Goal: Share content: Distribute website content to other platforms or users

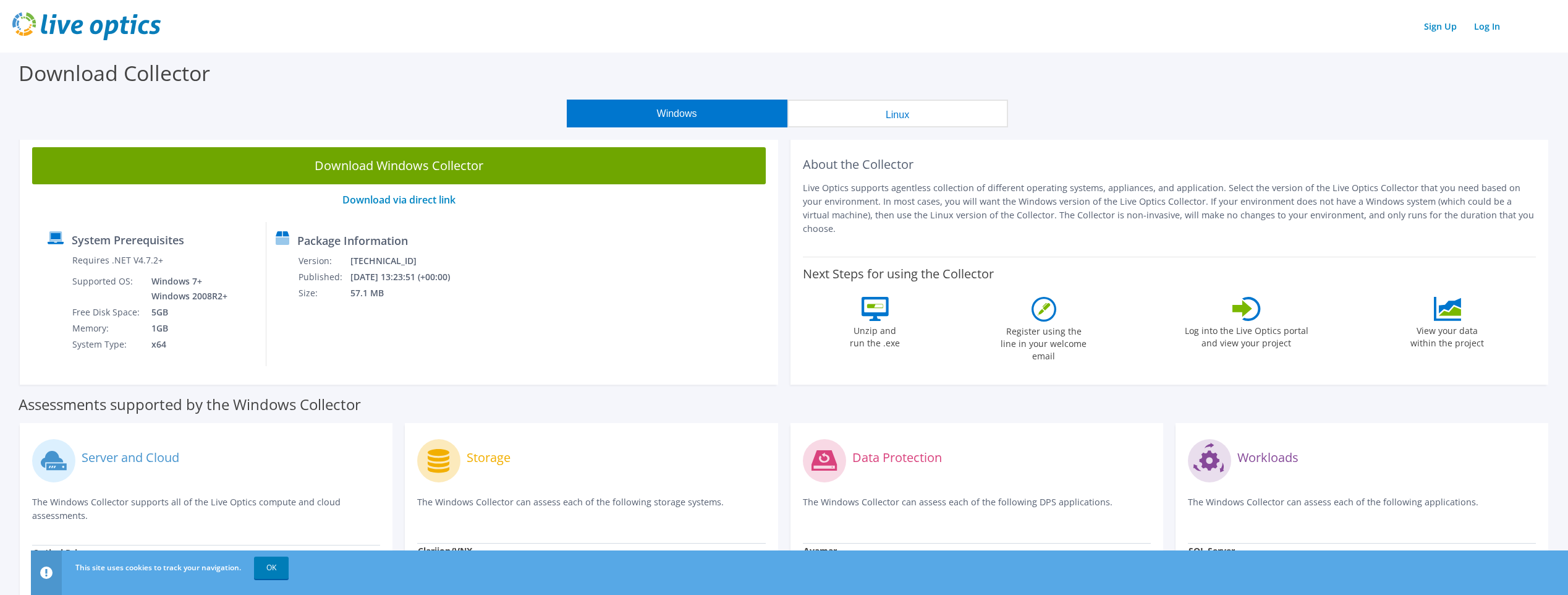
click at [864, 104] on button "Linux" at bounding box center [897, 113] width 221 height 27
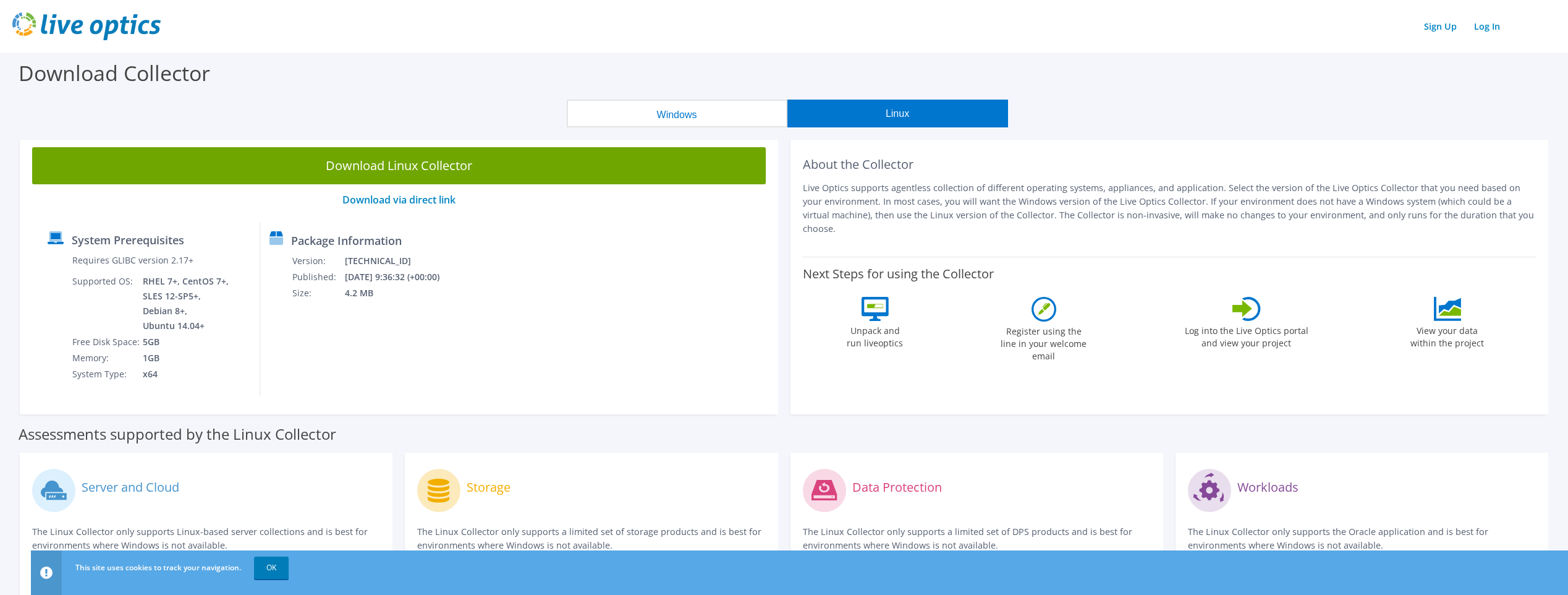
click at [734, 117] on button "Windows" at bounding box center [676, 113] width 221 height 27
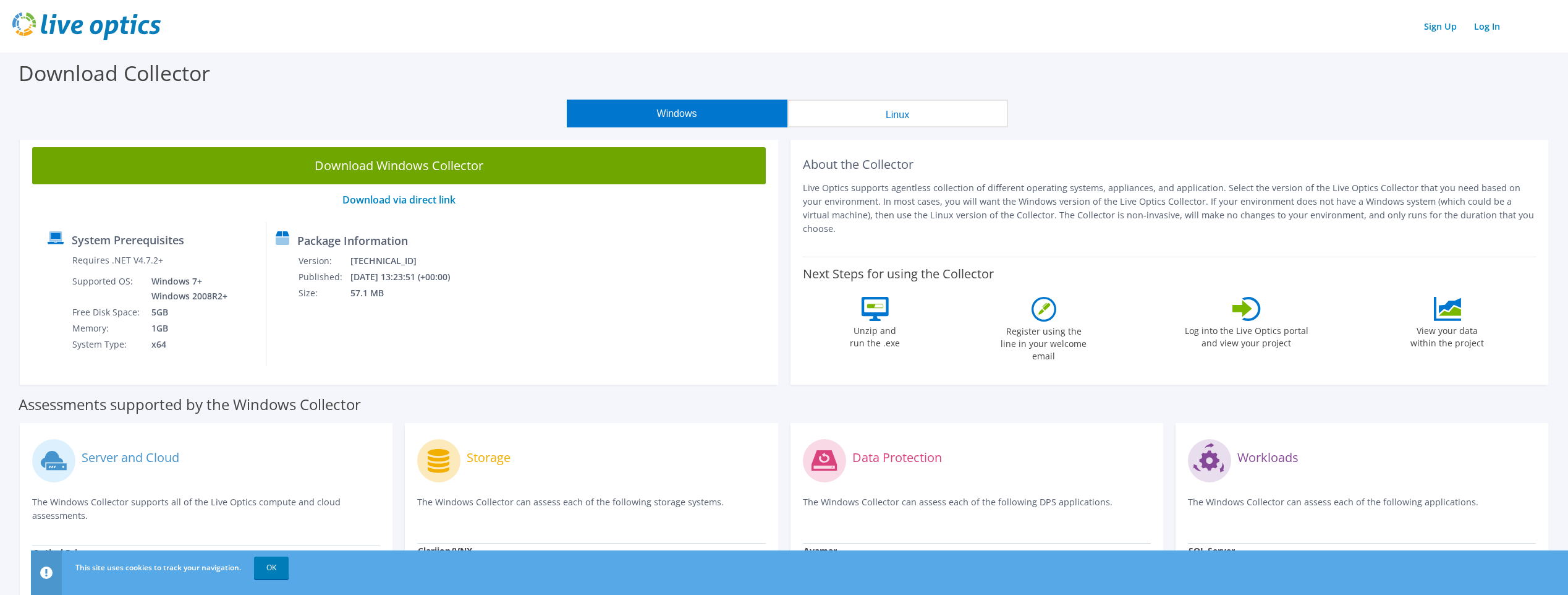
click at [118, 74] on label "Download Collector" at bounding box center [115, 73] width 191 height 28
click at [1485, 23] on link "Log In" at bounding box center [1487, 26] width 38 height 18
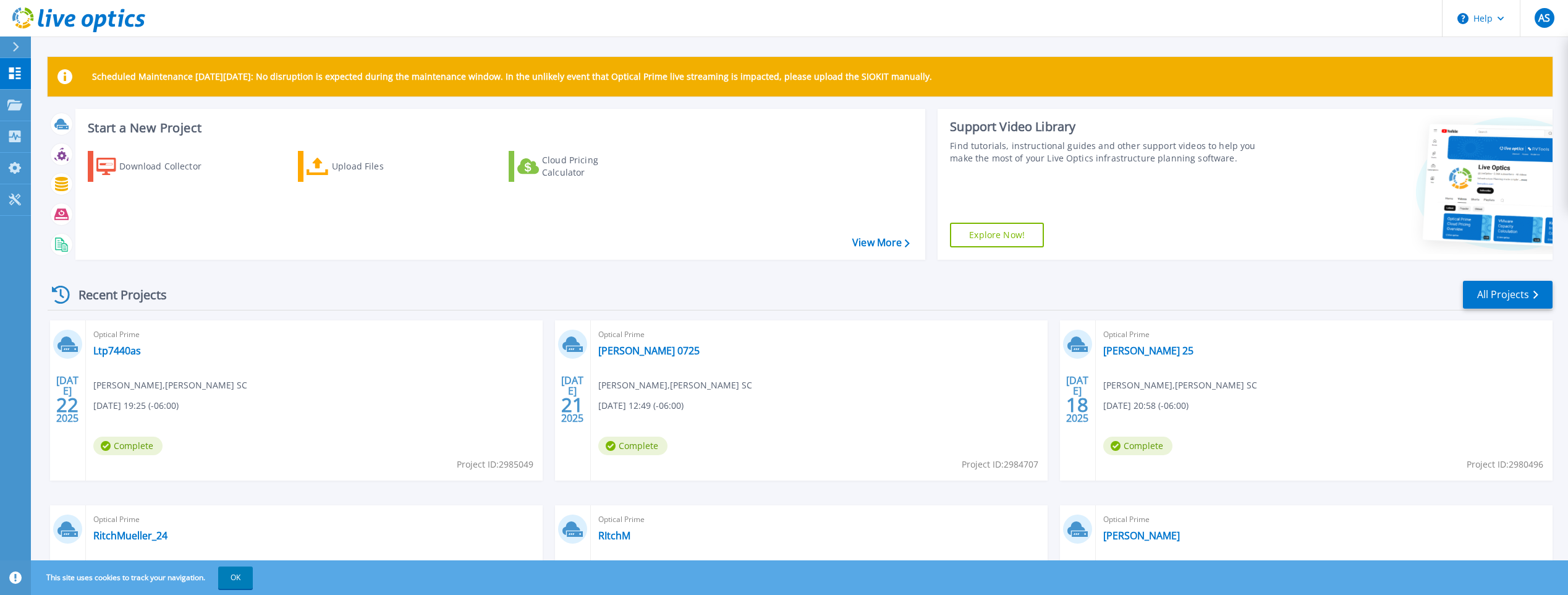
click at [134, 449] on span "Complete" at bounding box center [128, 446] width 69 height 19
click at [66, 399] on span "22" at bounding box center [66, 404] width 22 height 10
click at [66, 339] on icon at bounding box center [66, 343] width 18 height 13
click at [120, 358] on div "Optical Prime Ltp7440as Alvaro Sanchez , RITCH MUELLER SC 07/21/2025, 19:25 (-0…" at bounding box center [315, 400] width 457 height 160
click at [121, 352] on link "Ltp7440as" at bounding box center [117, 350] width 47 height 12
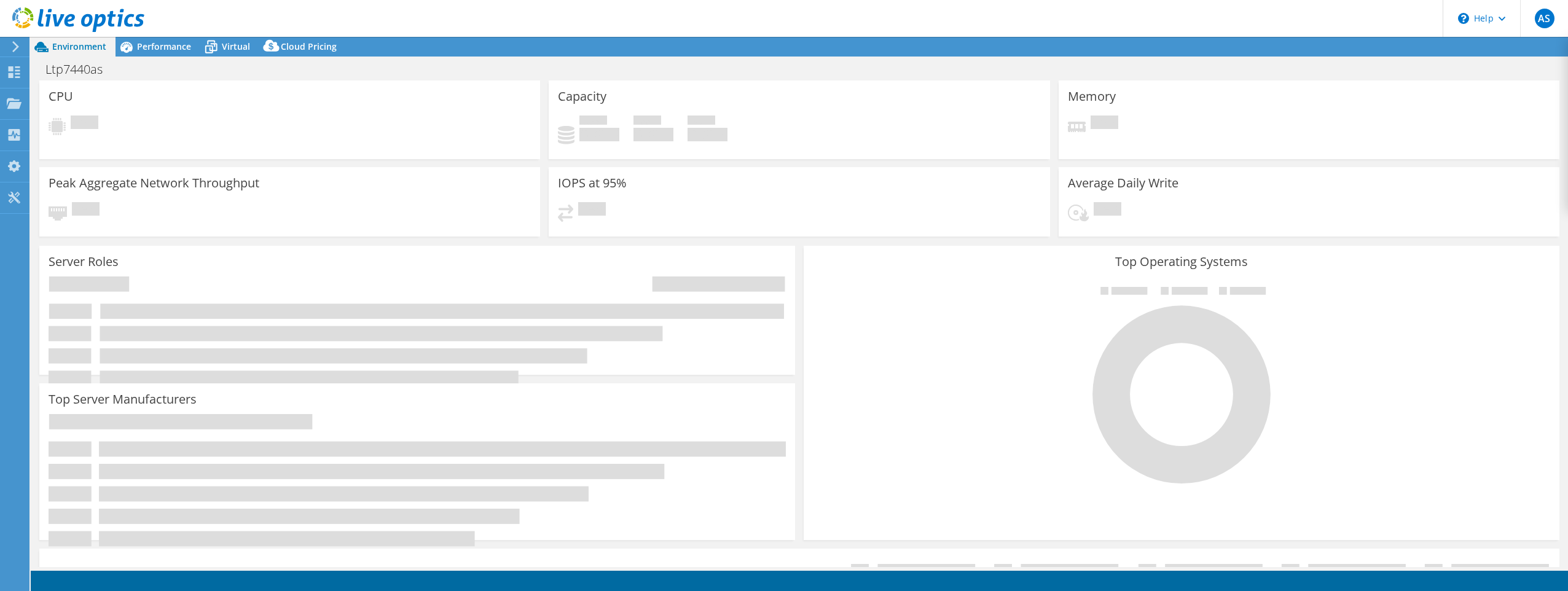
select select "USEast"
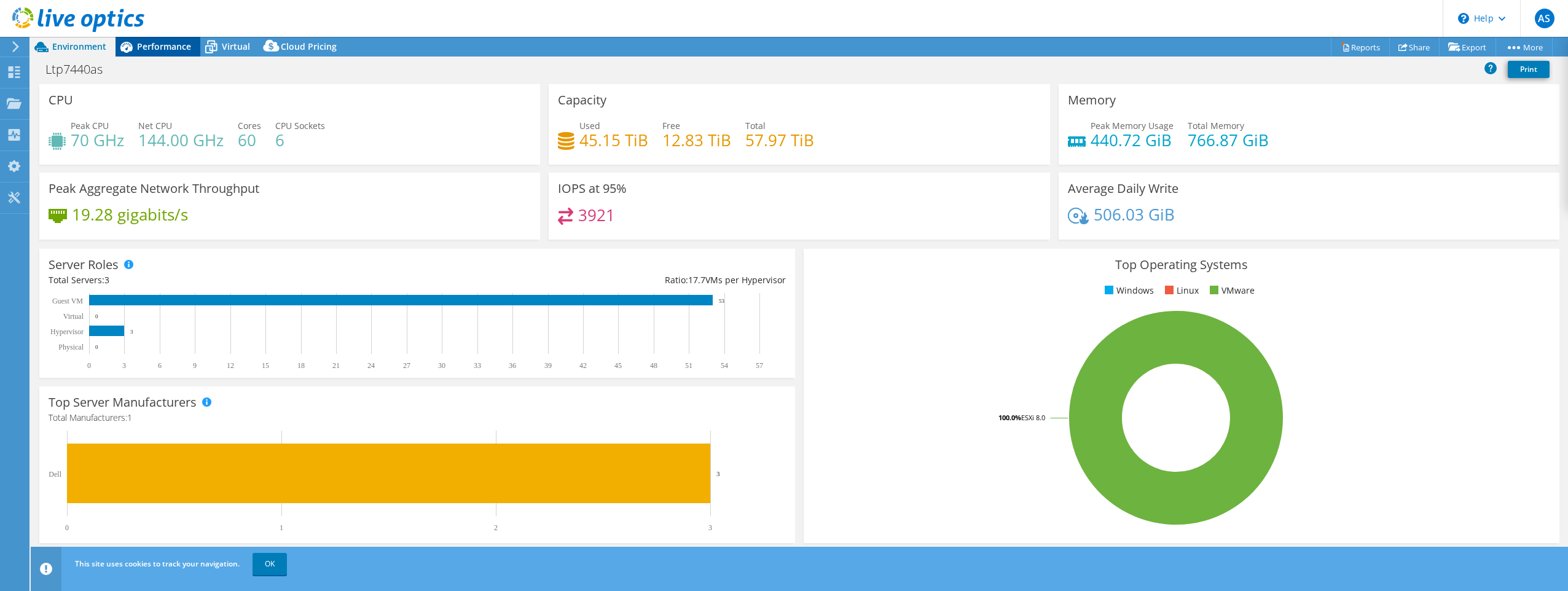
click at [167, 51] on span "Performance" at bounding box center [164, 46] width 54 height 11
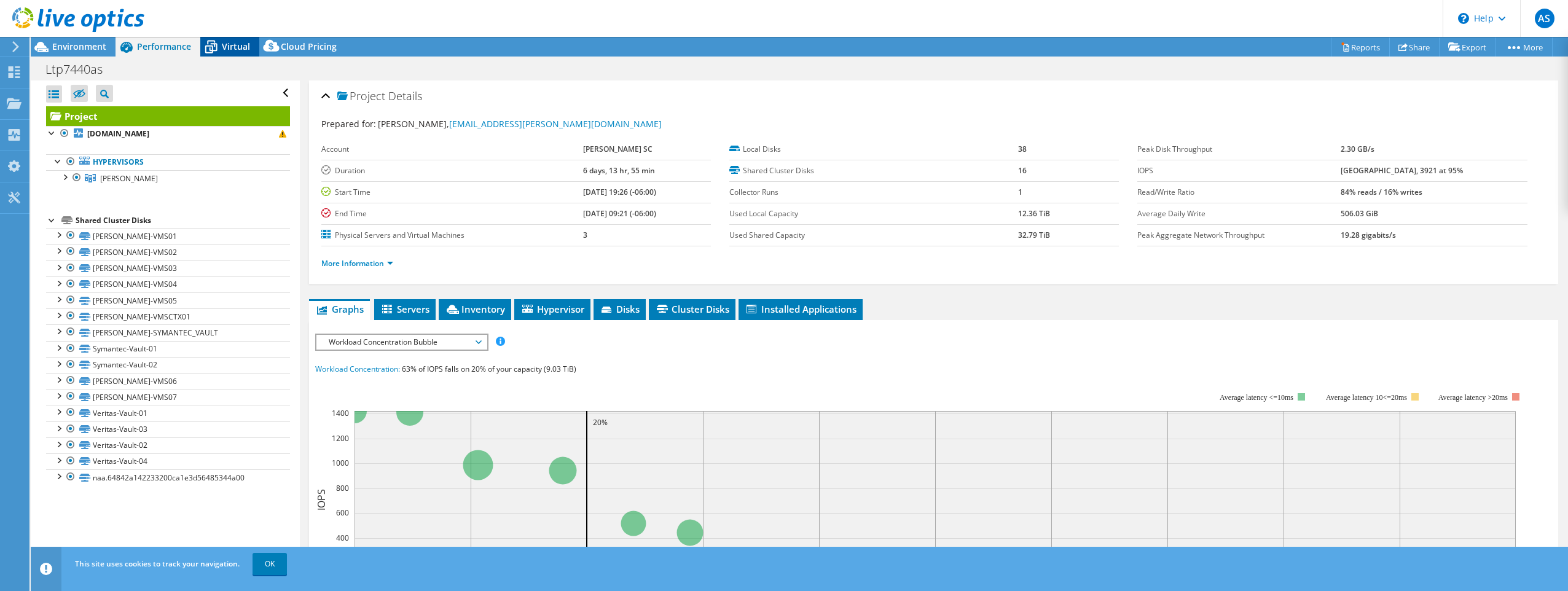
click at [229, 47] on span "Virtual" at bounding box center [236, 46] width 28 height 11
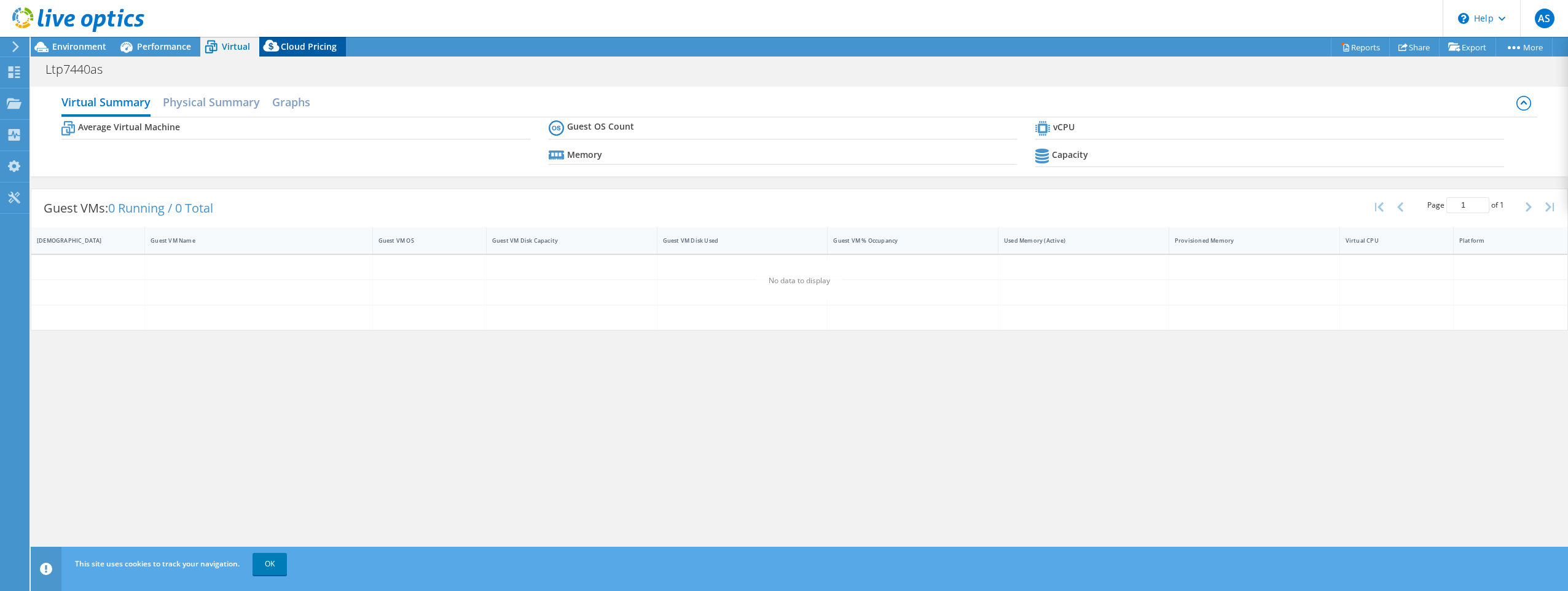
click at [310, 47] on span "Cloud Pricing" at bounding box center [308, 46] width 56 height 11
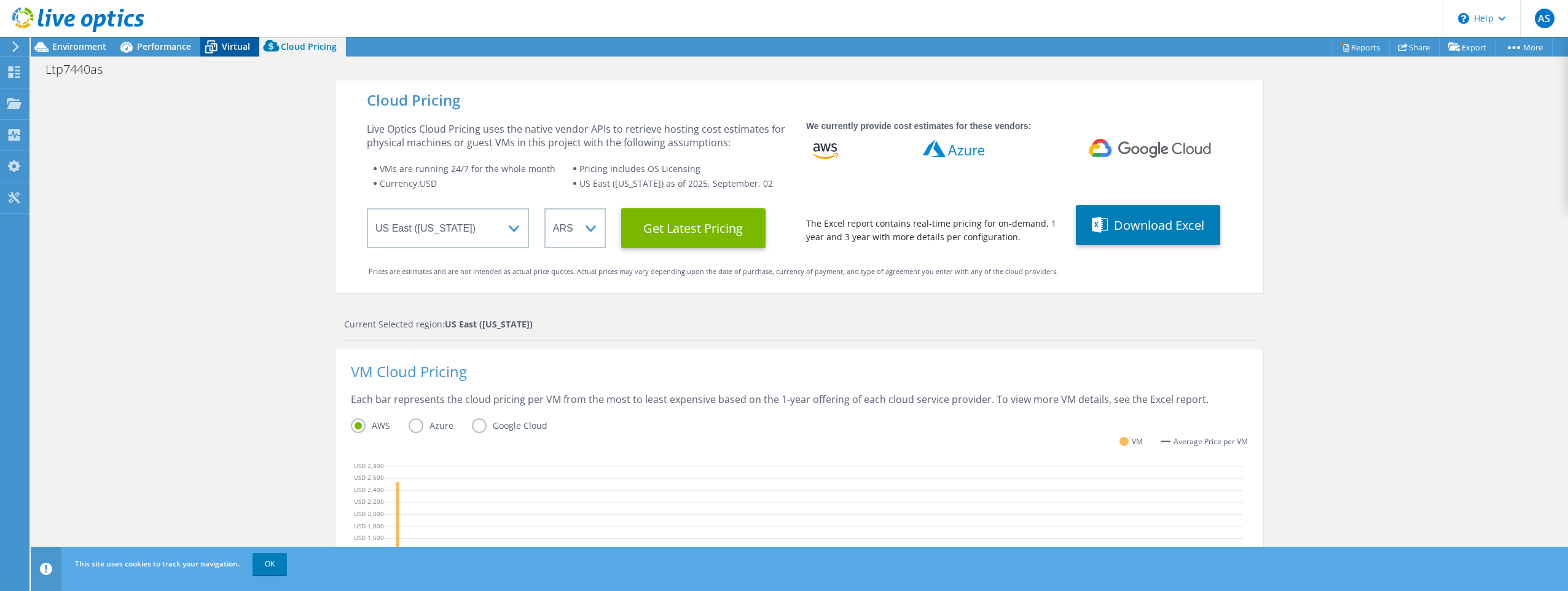
click at [228, 52] on div "Virtual" at bounding box center [230, 46] width 59 height 20
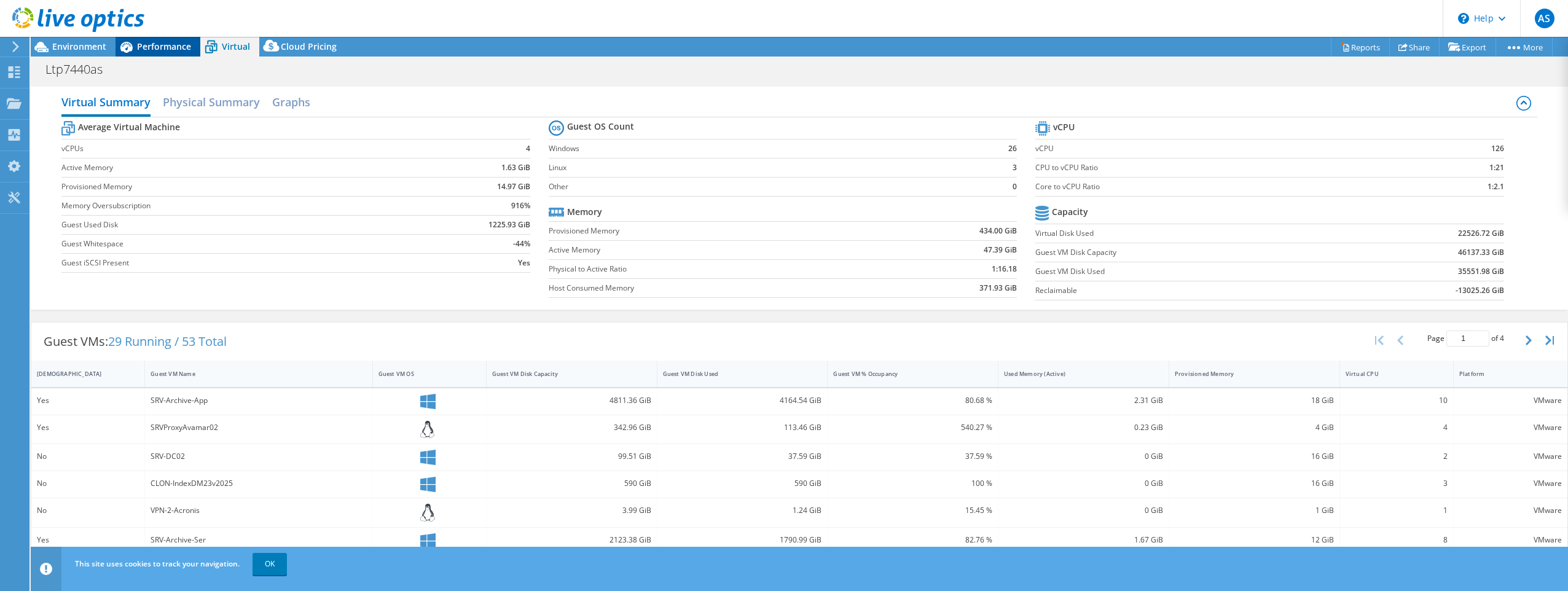
click at [145, 52] on div "Performance" at bounding box center [158, 46] width 85 height 20
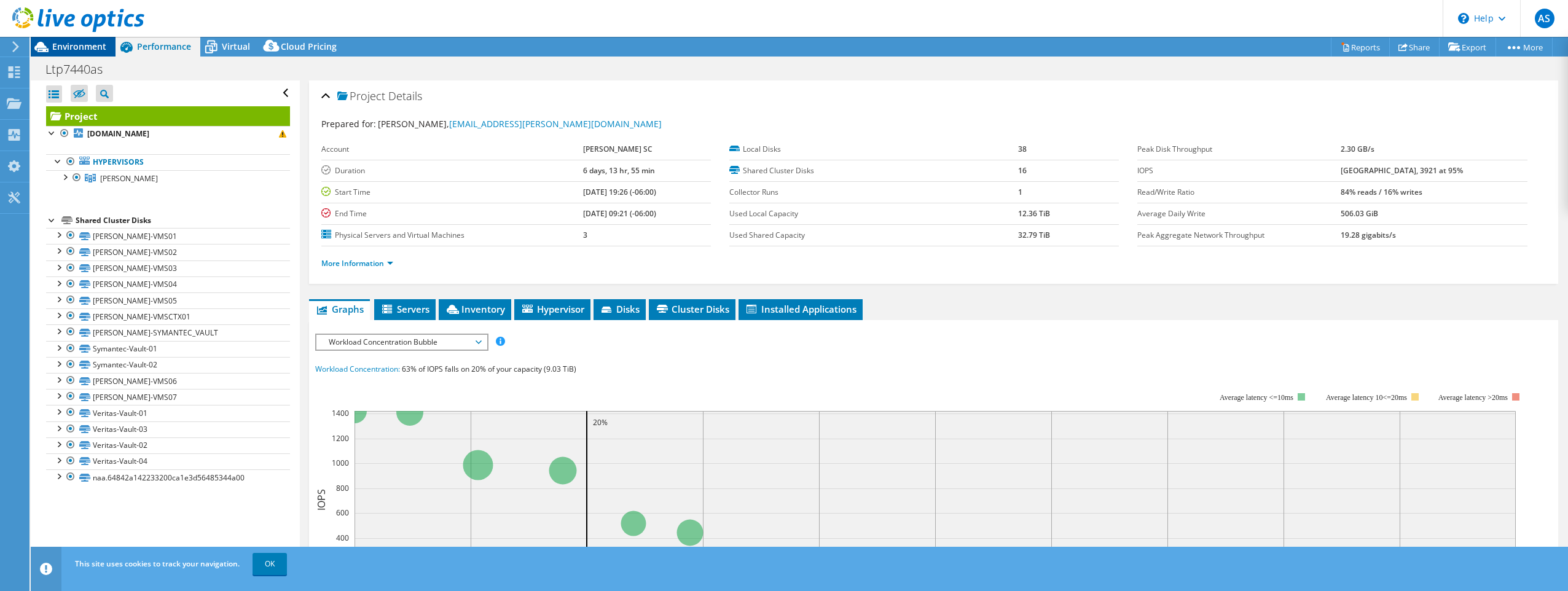
click at [50, 49] on icon at bounding box center [41, 46] width 22 height 22
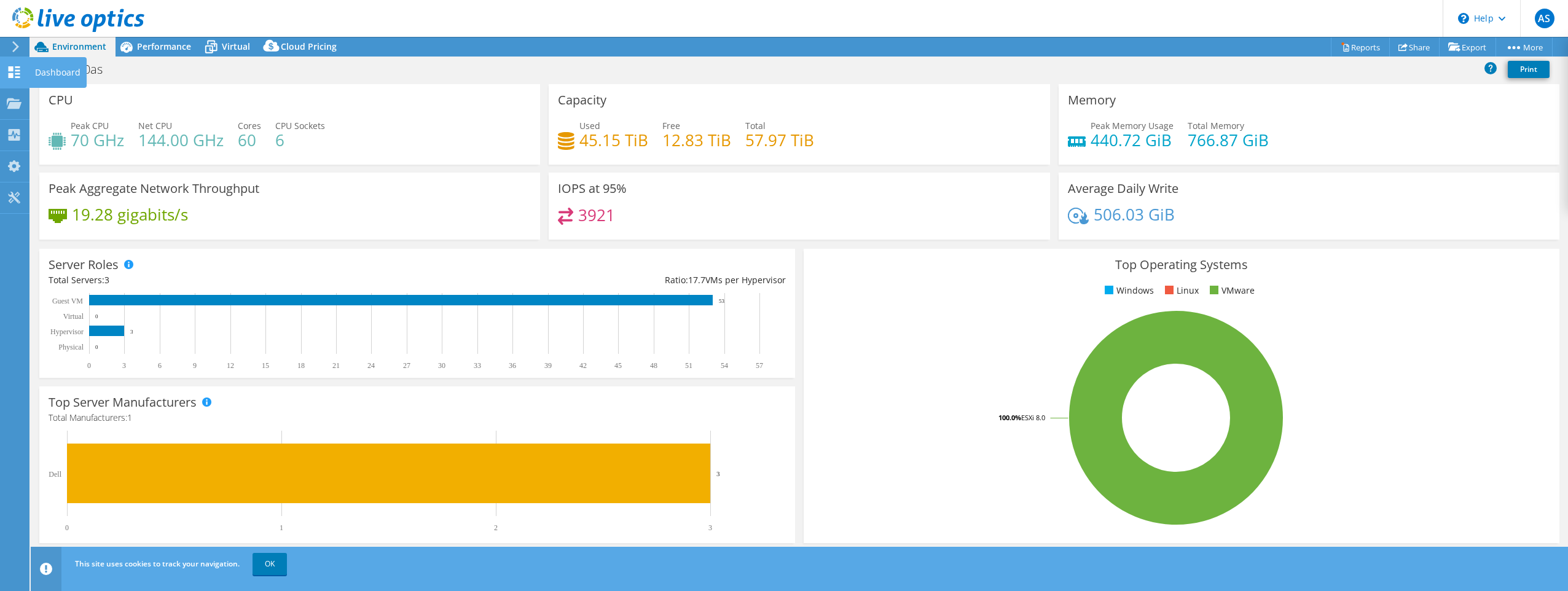
click at [17, 79] on div at bounding box center [14, 73] width 15 height 13
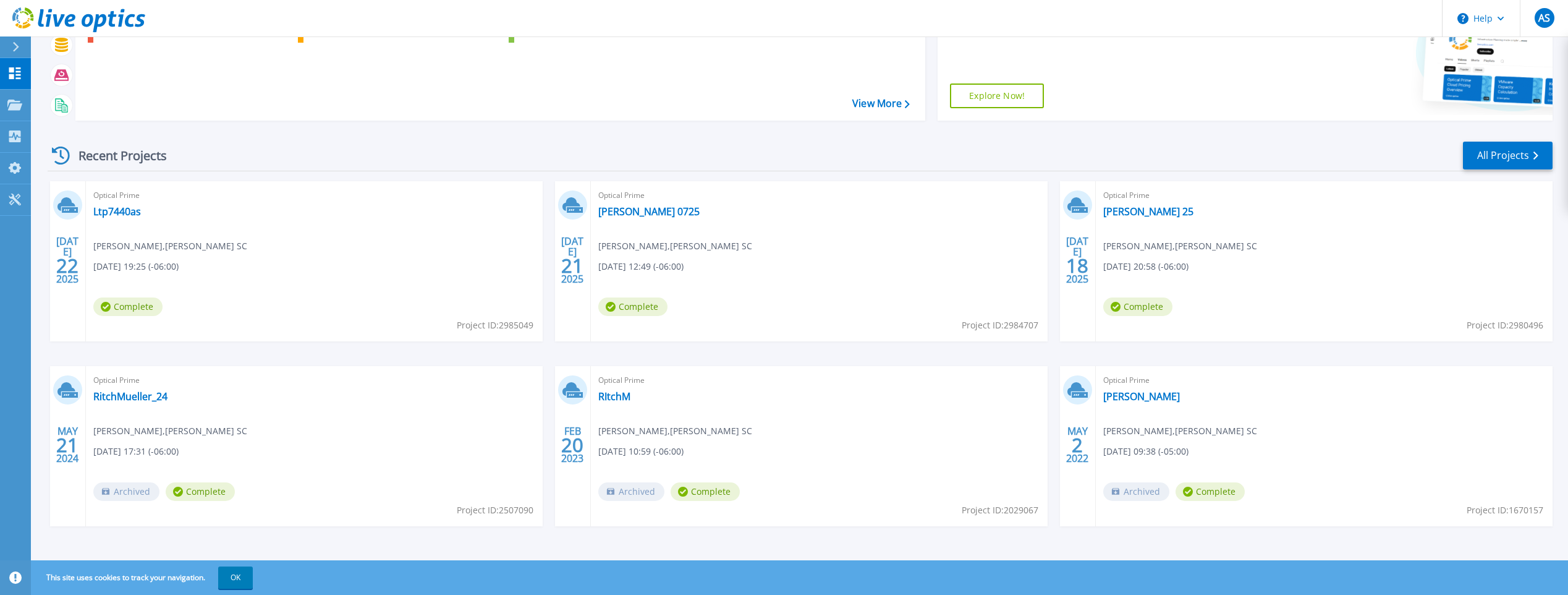
scroll to position [142, 0]
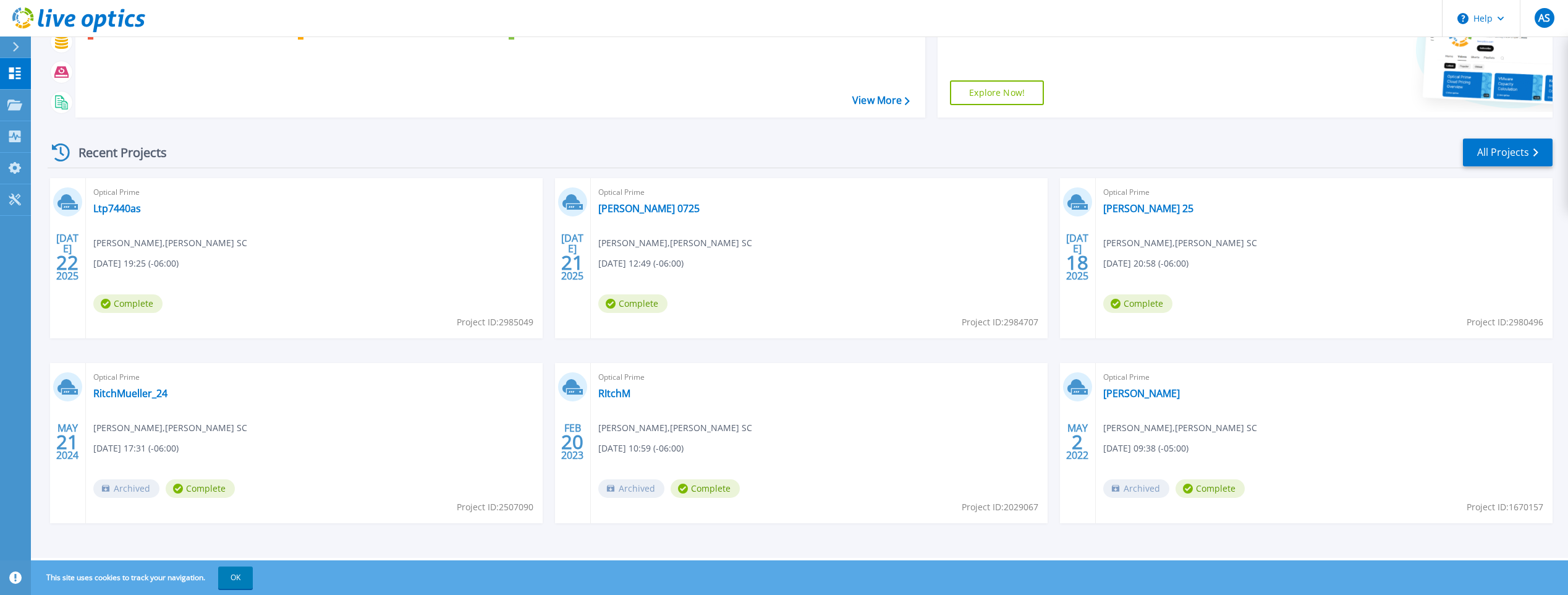
click at [132, 304] on span "Complete" at bounding box center [128, 304] width 69 height 19
click at [122, 212] on link "Ltp7440as" at bounding box center [117, 207] width 47 height 12
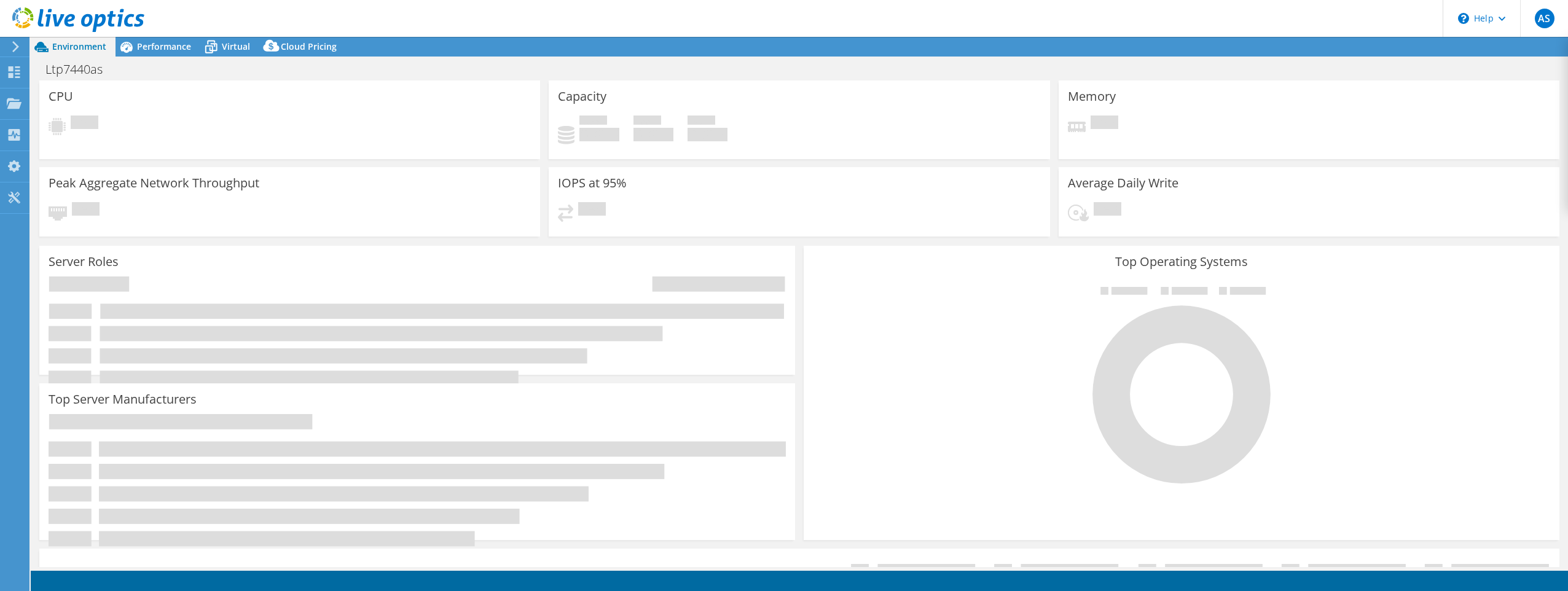
select select "USEast"
select select "USD"
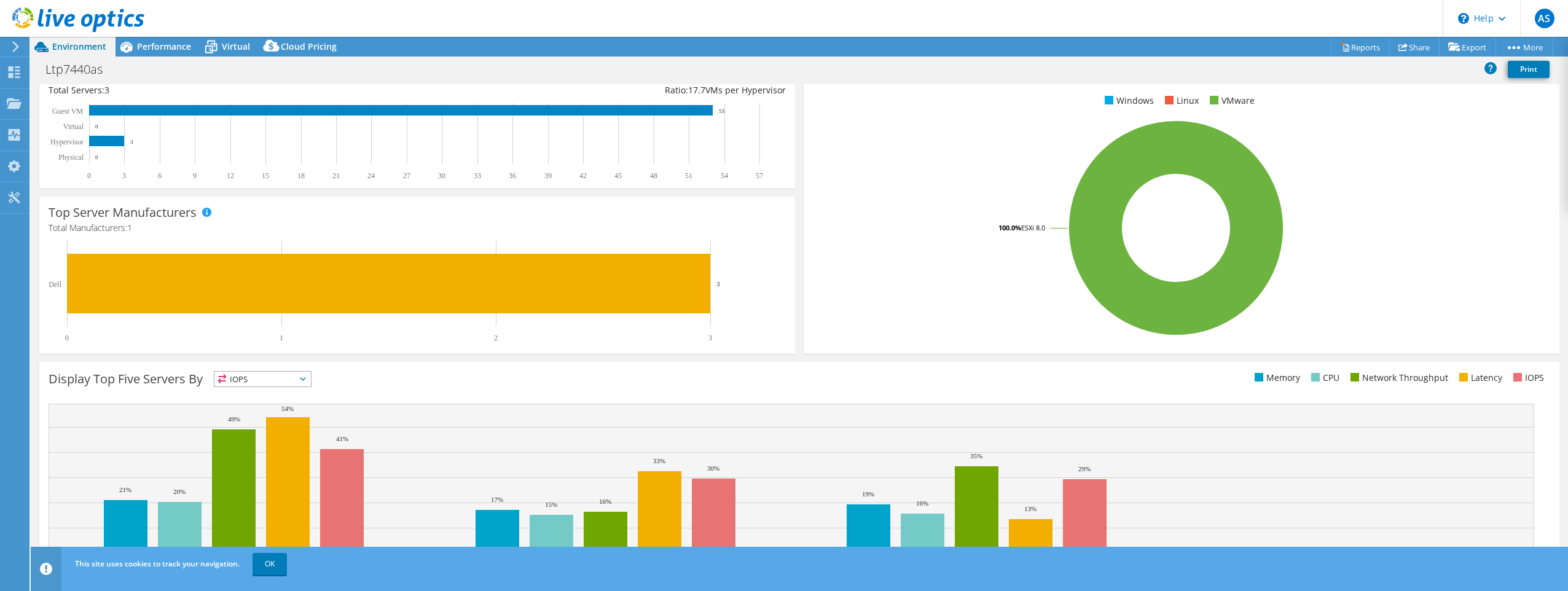
scroll to position [229, 0]
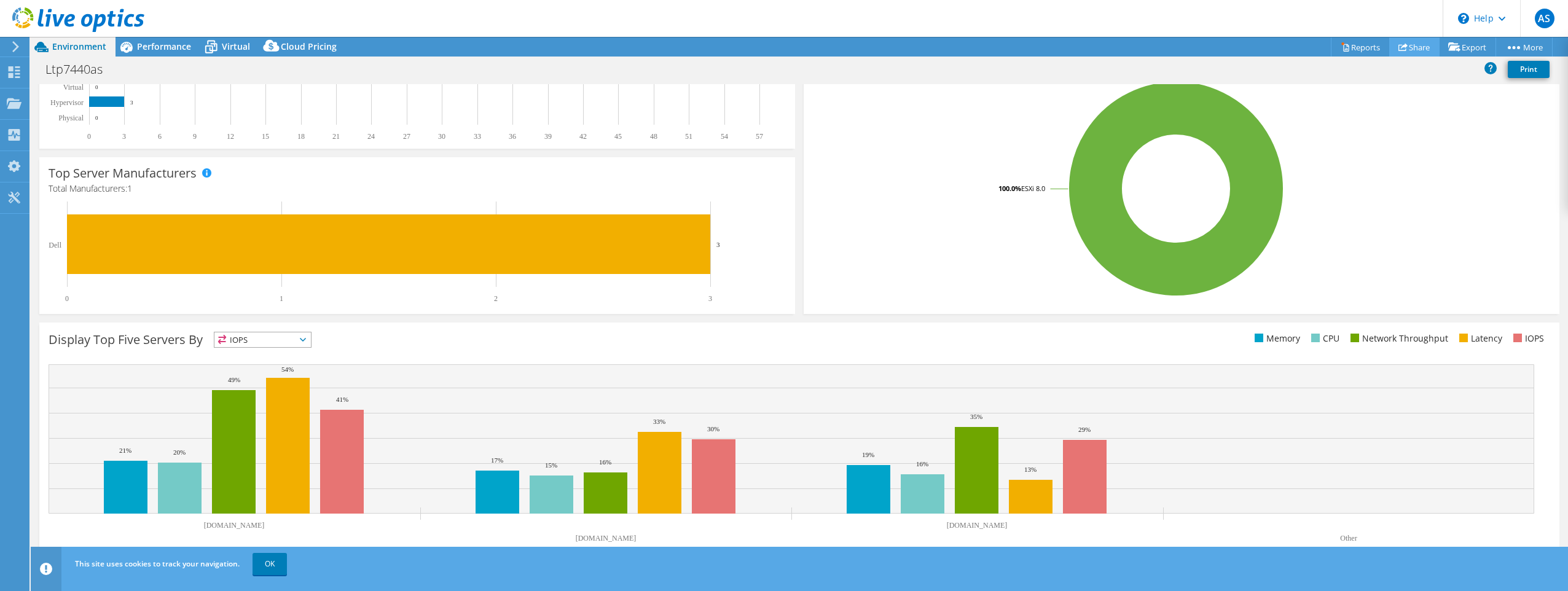
click at [1406, 49] on link "Share" at bounding box center [1414, 47] width 51 height 19
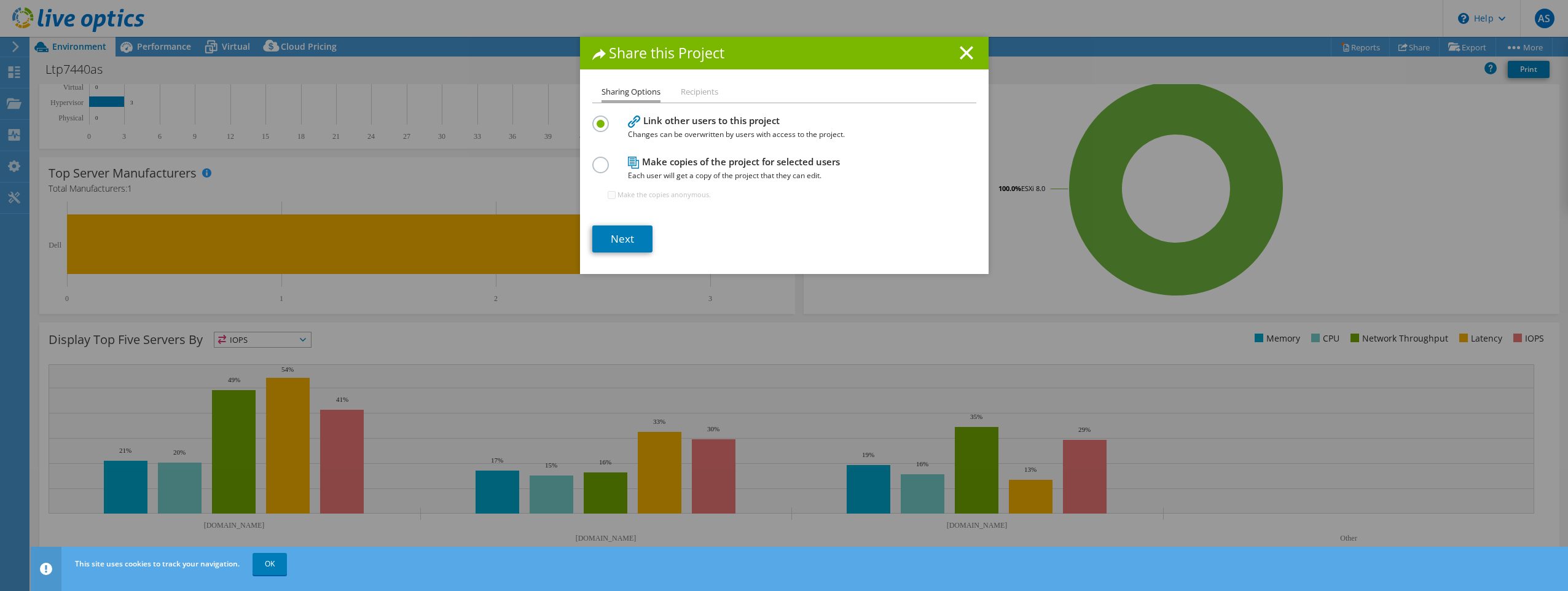
click at [710, 121] on h4 "Link other users to this project Changes can be overwritten by users with acces…" at bounding box center [782, 127] width 307 height 27
click at [636, 231] on link "Next" at bounding box center [622, 238] width 60 height 27
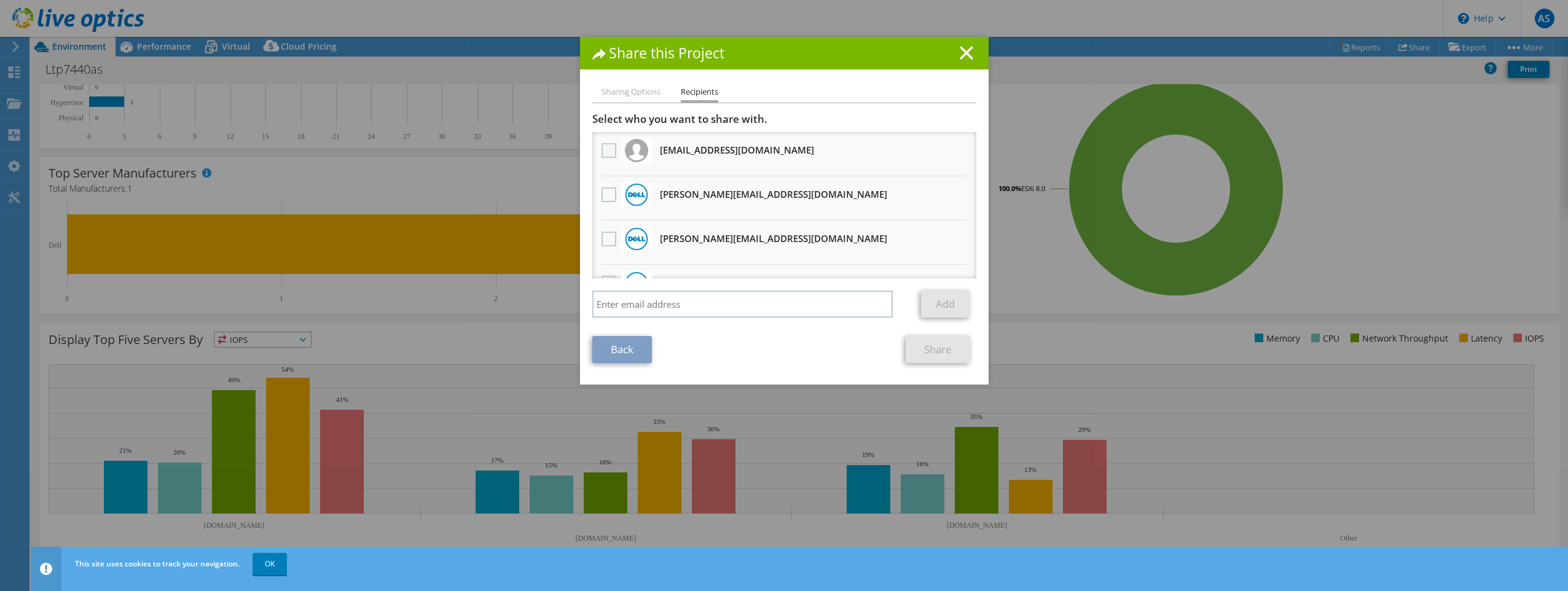
click at [607, 150] on label at bounding box center [610, 151] width 18 height 15
click at [0, 0] on input "checkbox" at bounding box center [0, 0] width 0 height 0
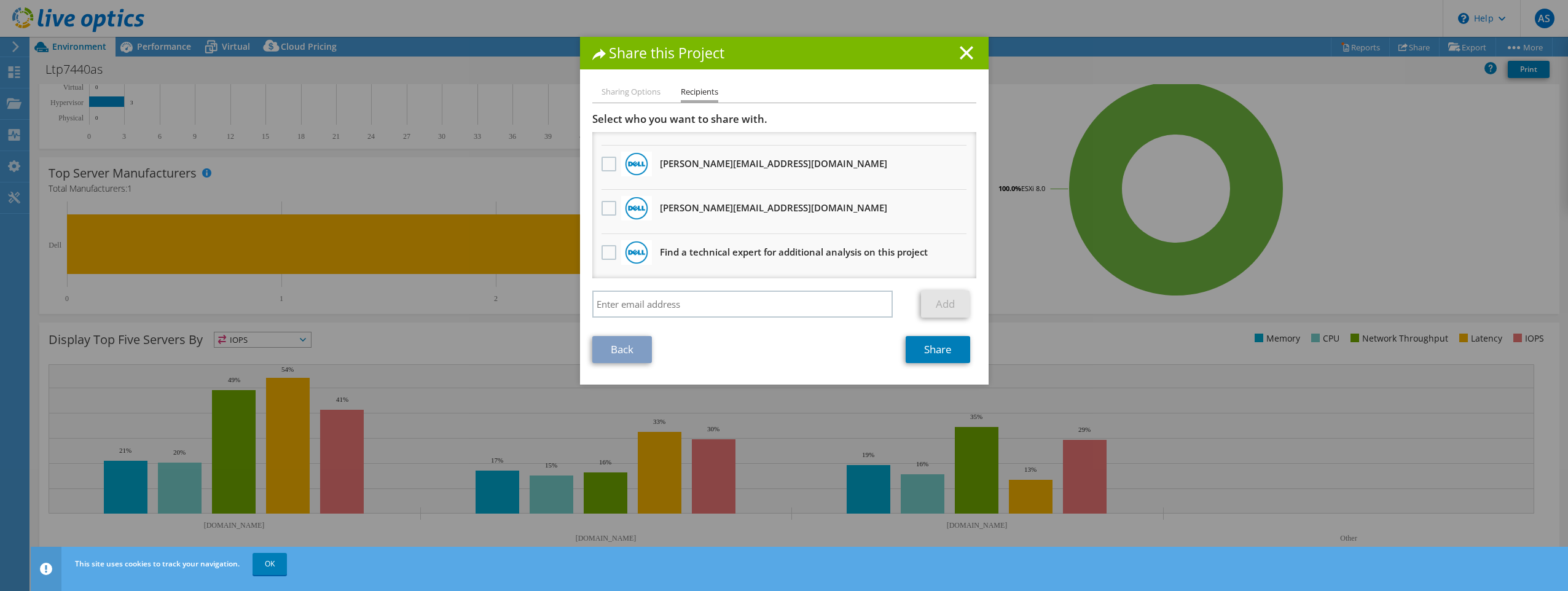
scroll to position [0, 0]
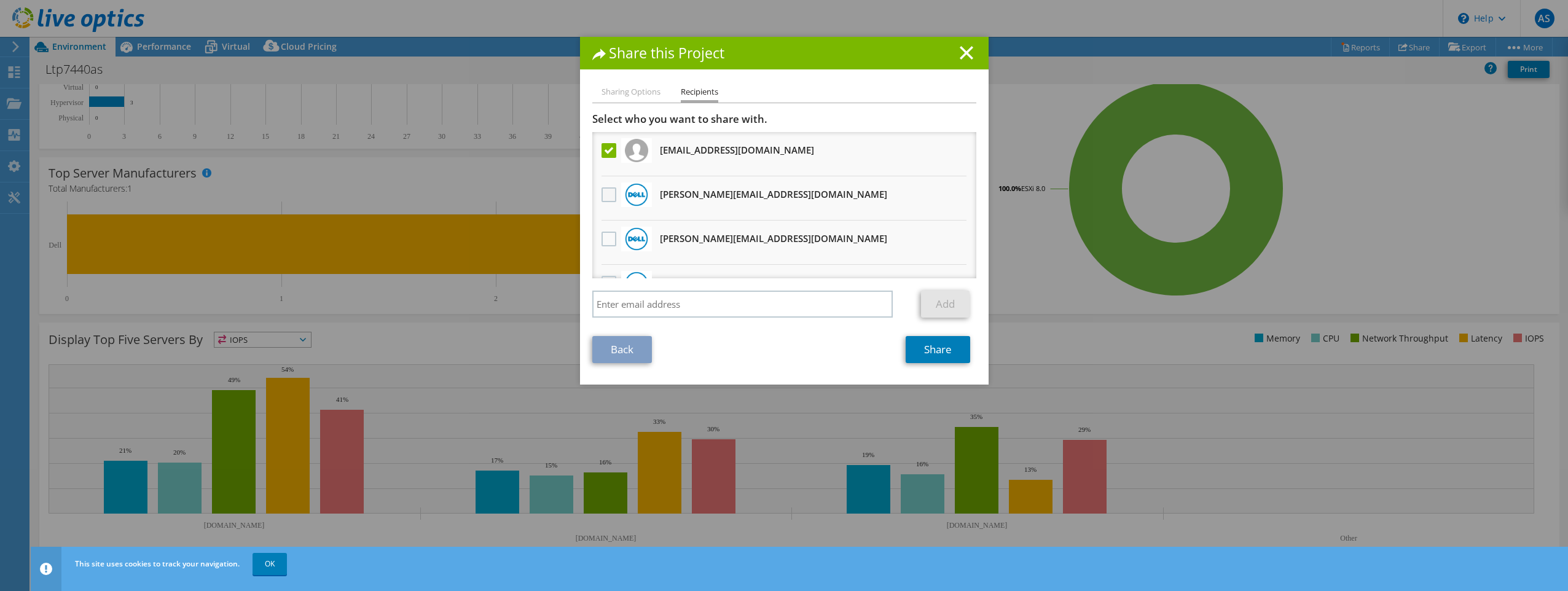
click at [606, 188] on label at bounding box center [610, 195] width 18 height 15
click at [0, 0] on input "checkbox" at bounding box center [0, 0] width 0 height 0
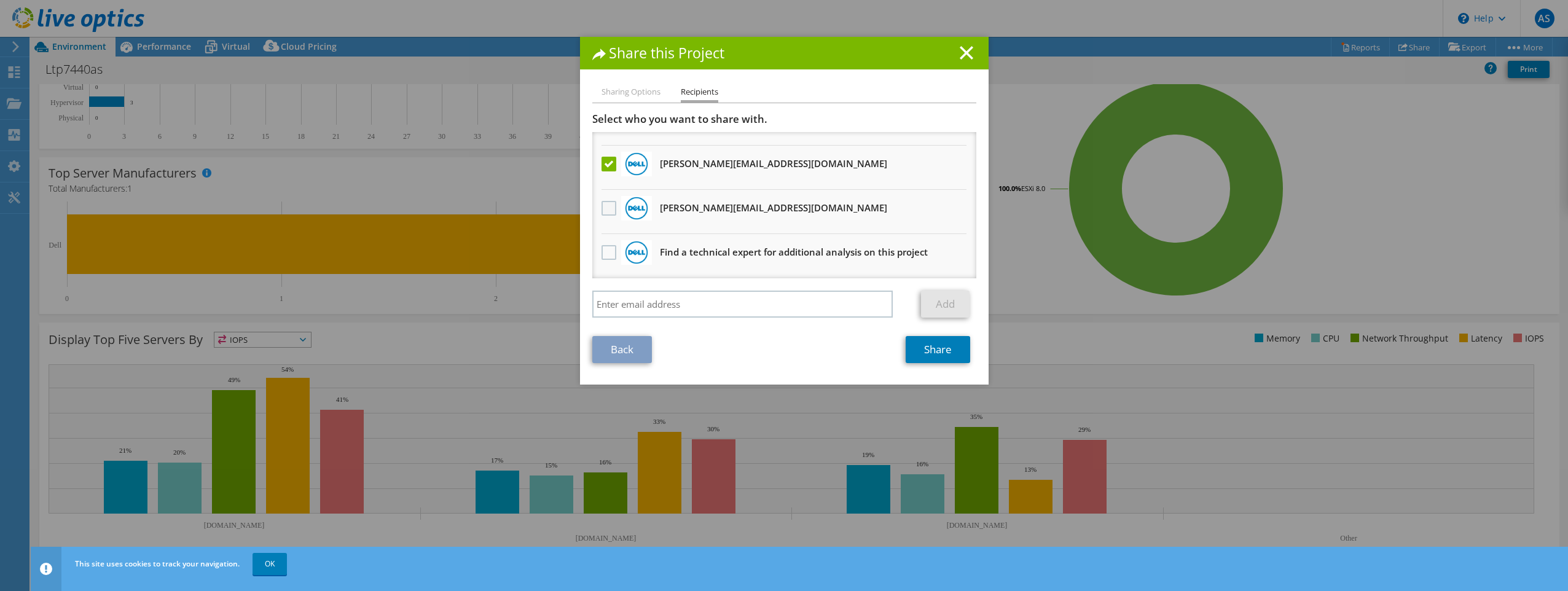
click at [602, 213] on label at bounding box center [610, 208] width 18 height 15
click at [0, 0] on input "checkbox" at bounding box center [0, 0] width 0 height 0
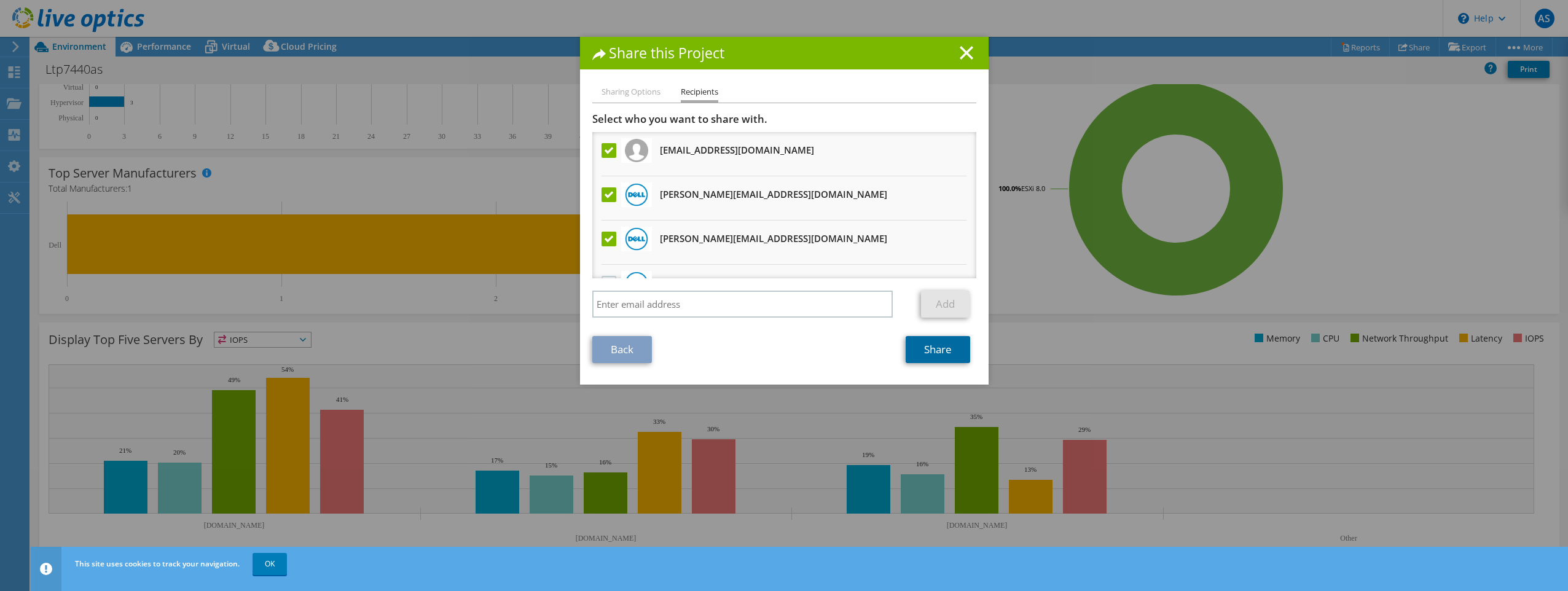
click at [945, 349] on link "Share" at bounding box center [938, 349] width 65 height 27
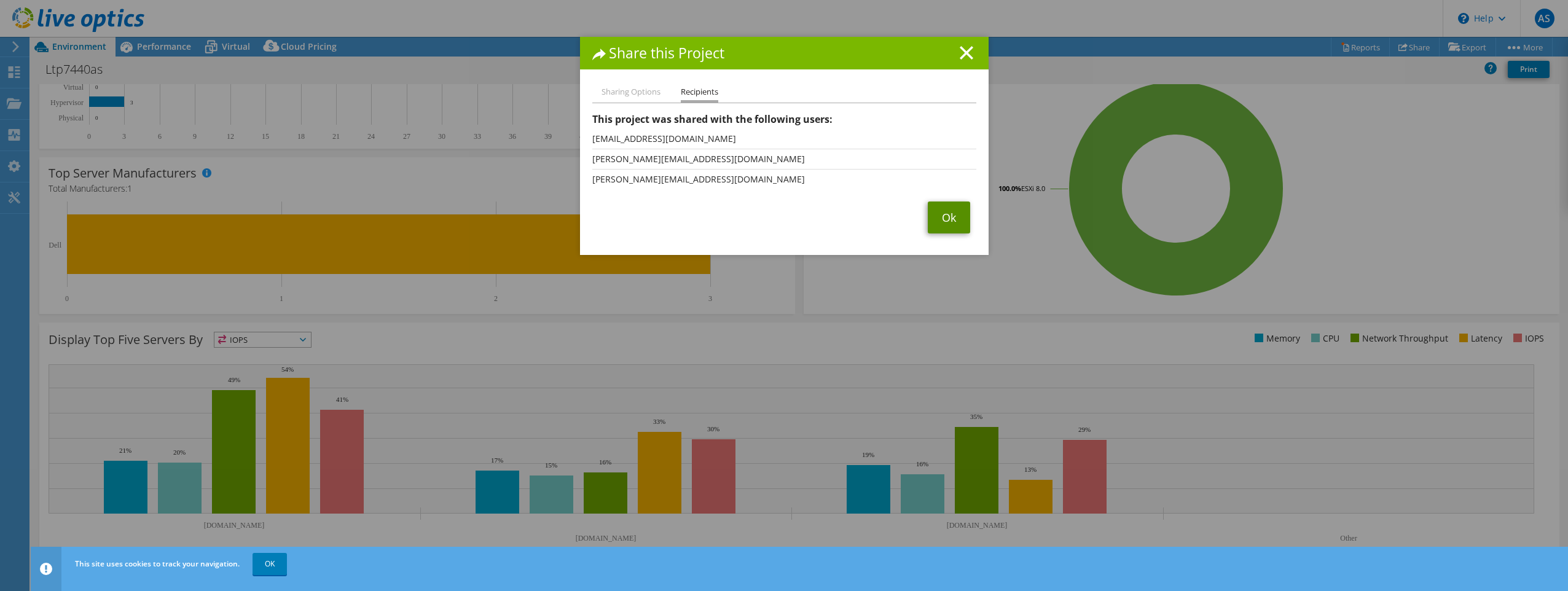
click at [944, 216] on link "Ok" at bounding box center [948, 217] width 42 height 32
